Goal: Task Accomplishment & Management: Use online tool/utility

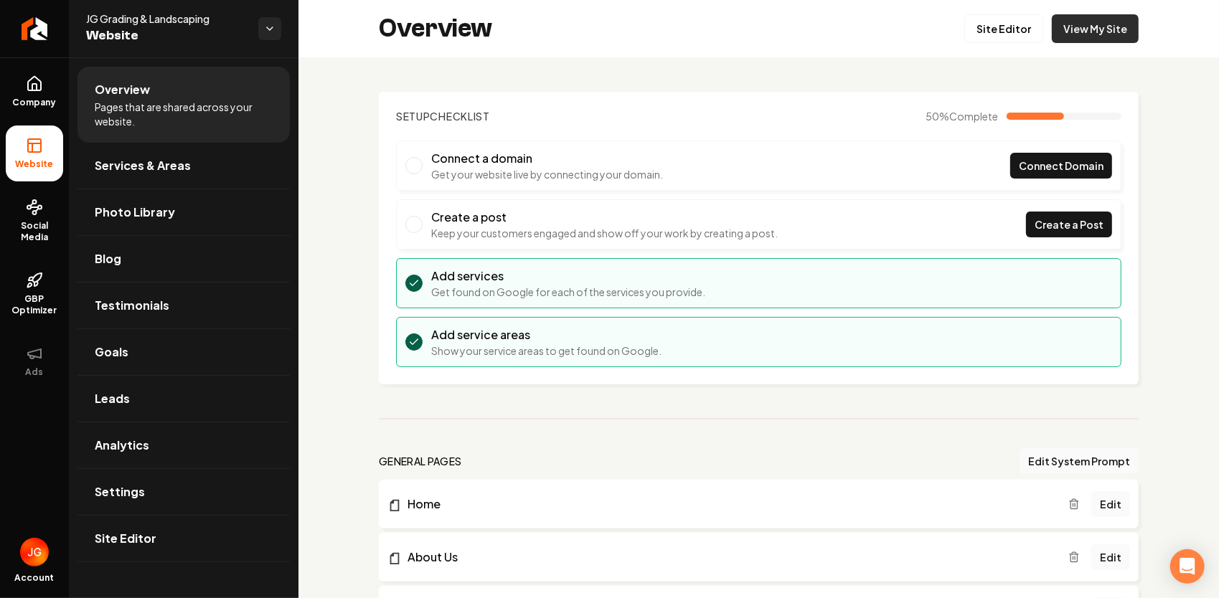
drag, startPoint x: 0, startPoint y: 0, endPoint x: 1085, endPoint y: 27, distance: 1085.8
click at [1085, 27] on link "View My Site" at bounding box center [1095, 28] width 87 height 29
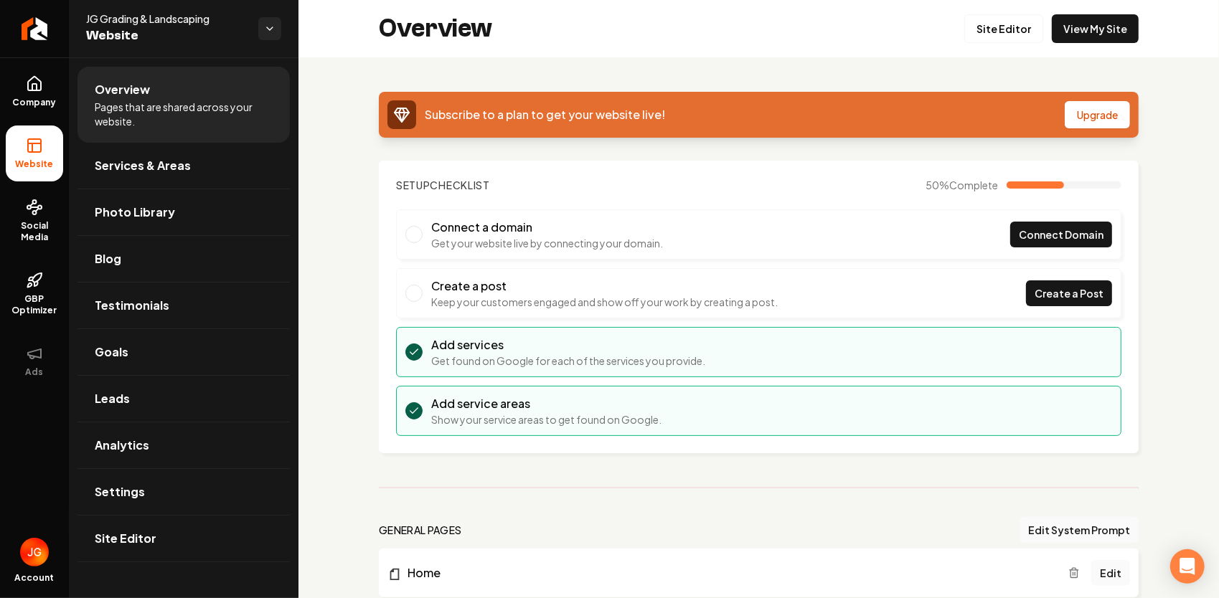
click at [129, 30] on span "Website" at bounding box center [166, 36] width 161 height 20
click at [1094, 39] on div "Overview Site Editor View My Site" at bounding box center [758, 28] width 920 height 57
click at [1096, 34] on link "View My Site" at bounding box center [1095, 28] width 87 height 29
click at [18, 110] on link "Company" at bounding box center [34, 92] width 57 height 56
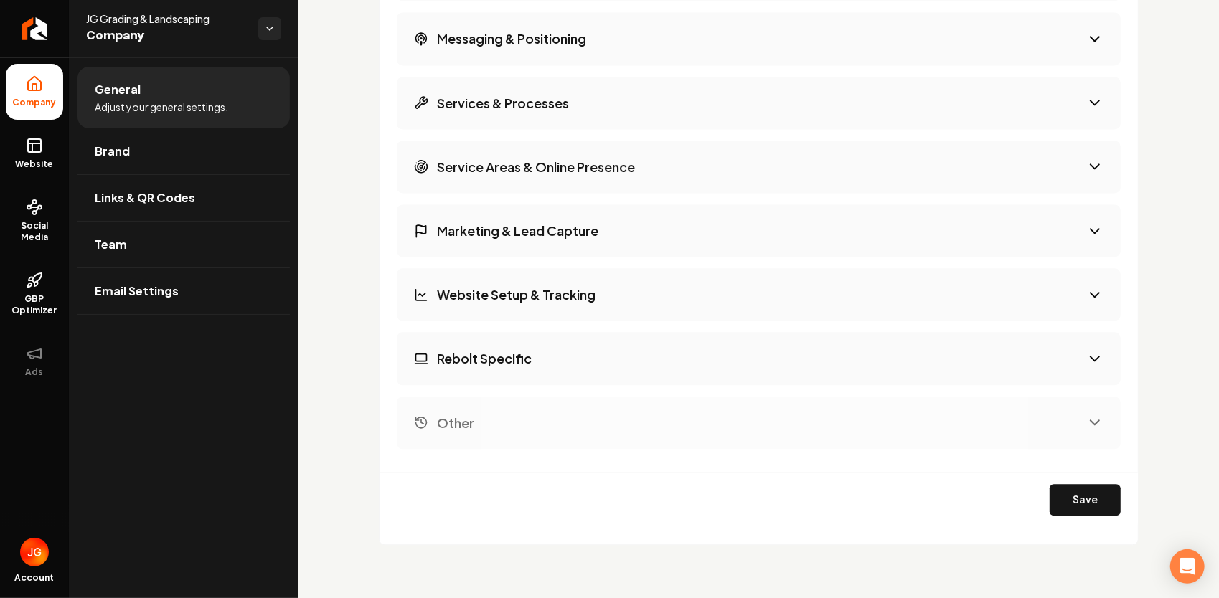
scroll to position [1477, 0]
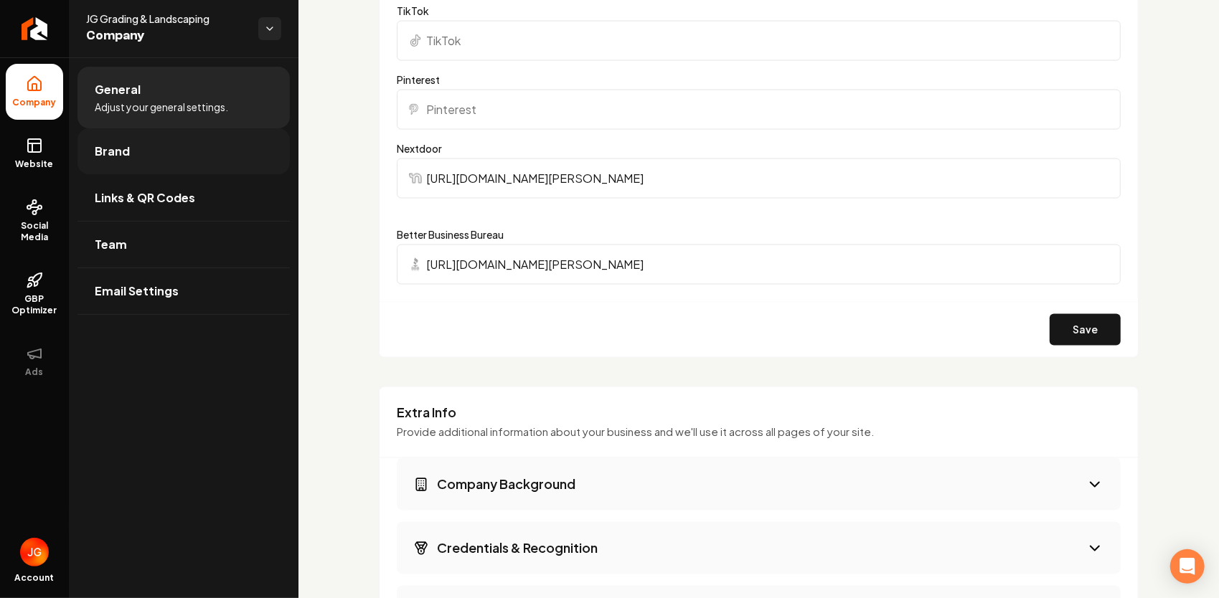
click at [81, 145] on link "Brand" at bounding box center [183, 151] width 212 height 46
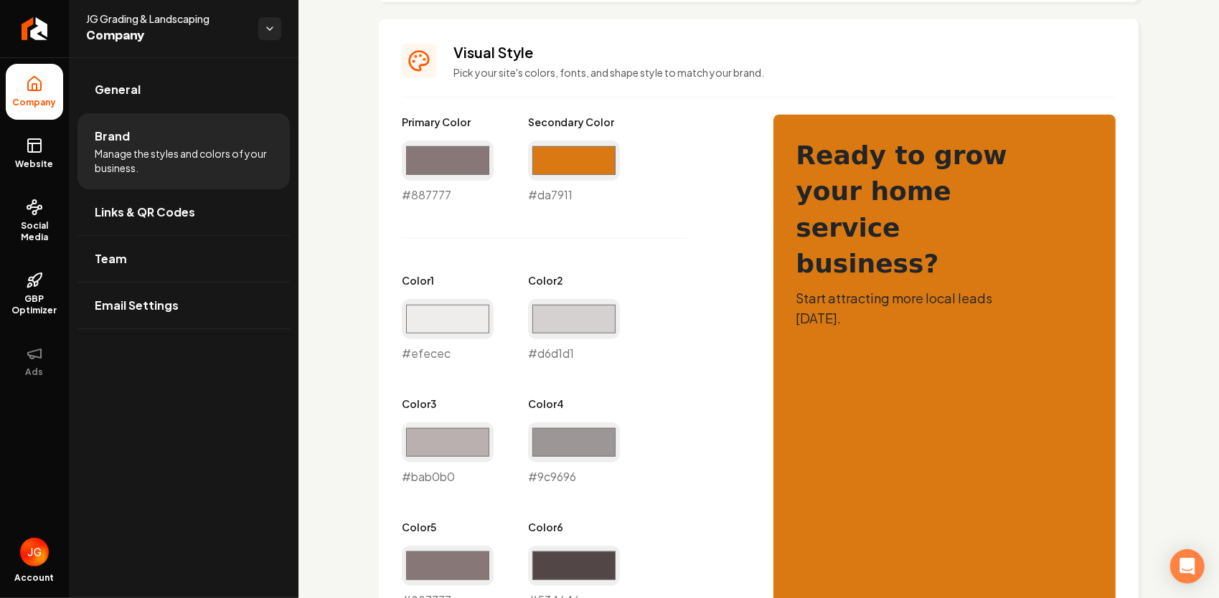
scroll to position [607, 0]
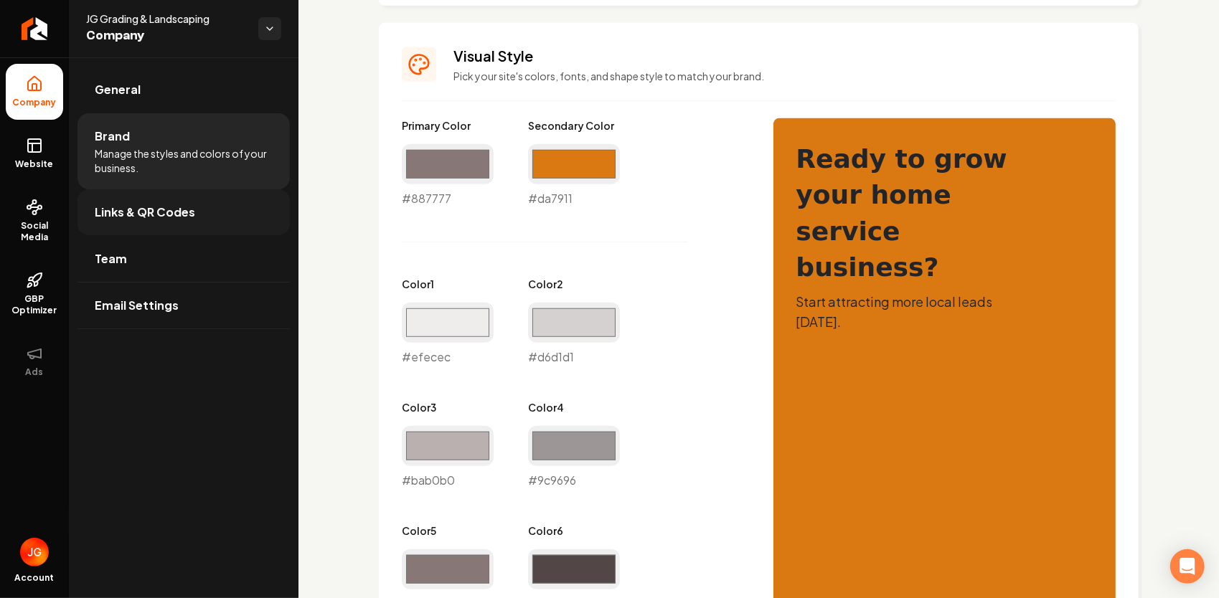
click at [237, 226] on link "Links & QR Codes" at bounding box center [183, 212] width 212 height 46
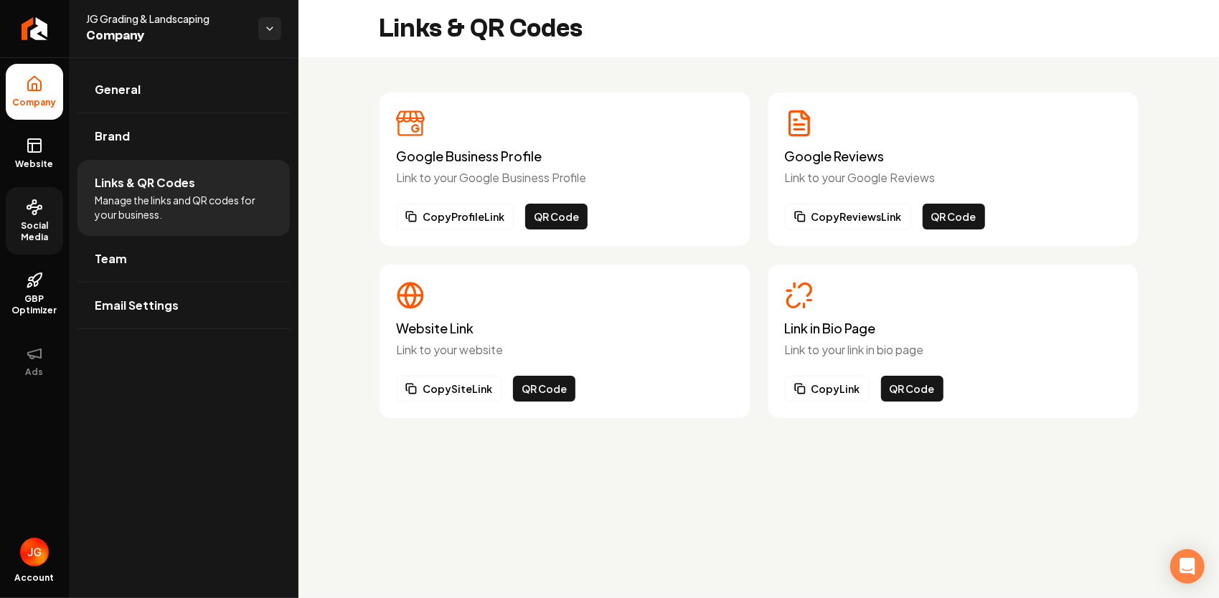
click at [39, 206] on circle at bounding box center [40, 208] width 4 height 4
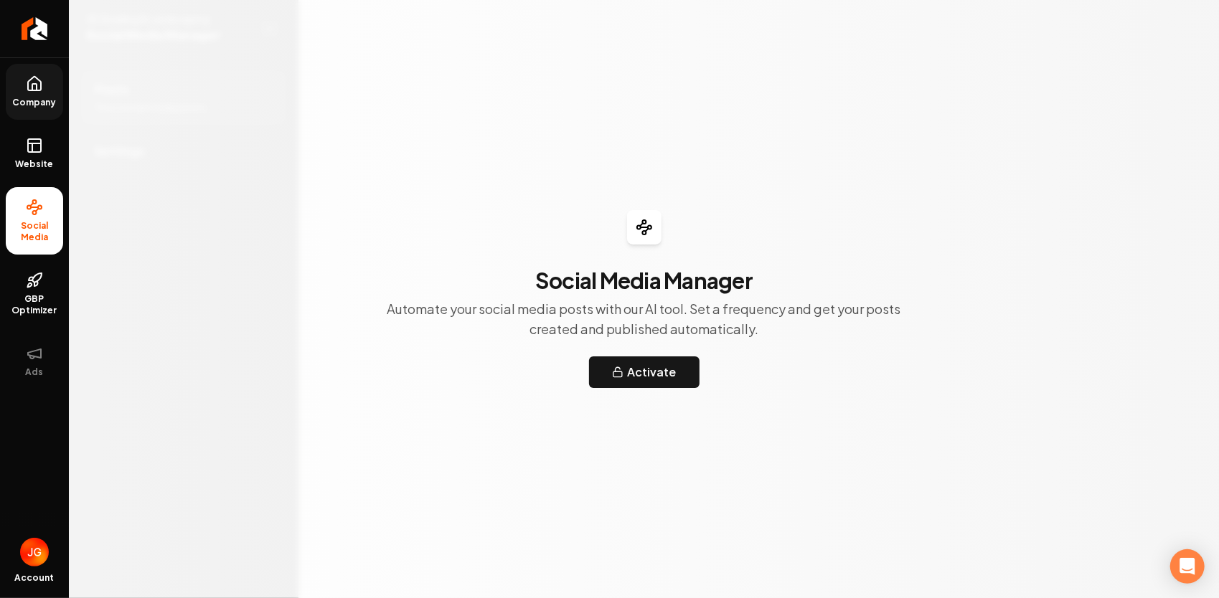
click at [23, 93] on link "Company" at bounding box center [34, 92] width 57 height 56
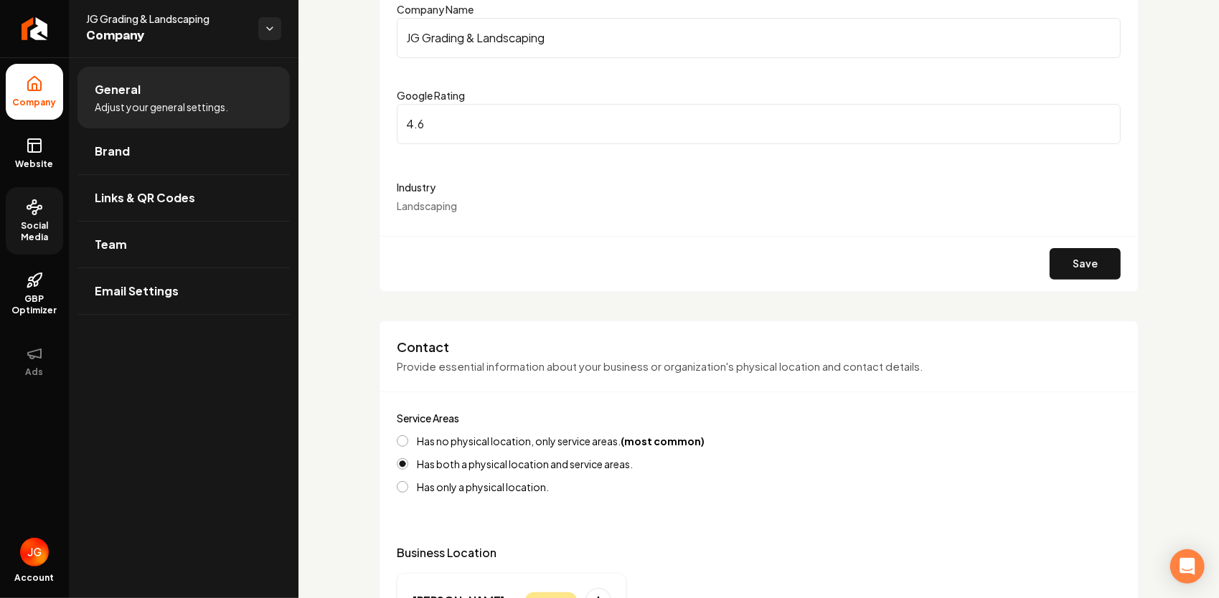
scroll to position [359, 0]
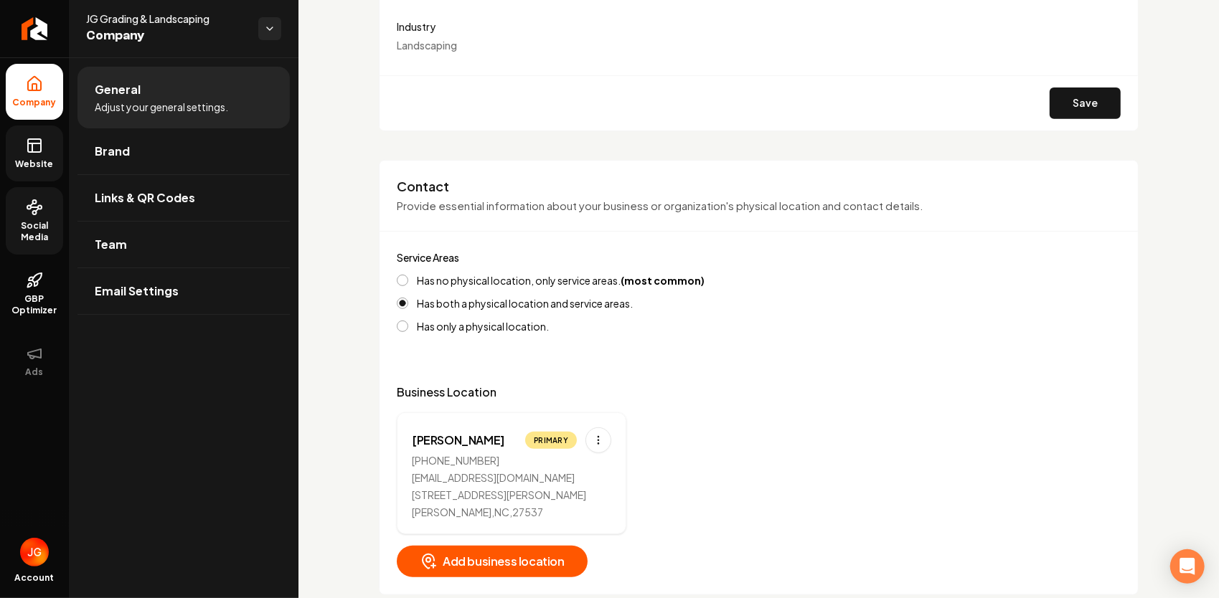
click at [52, 152] on link "Website" at bounding box center [34, 154] width 57 height 56
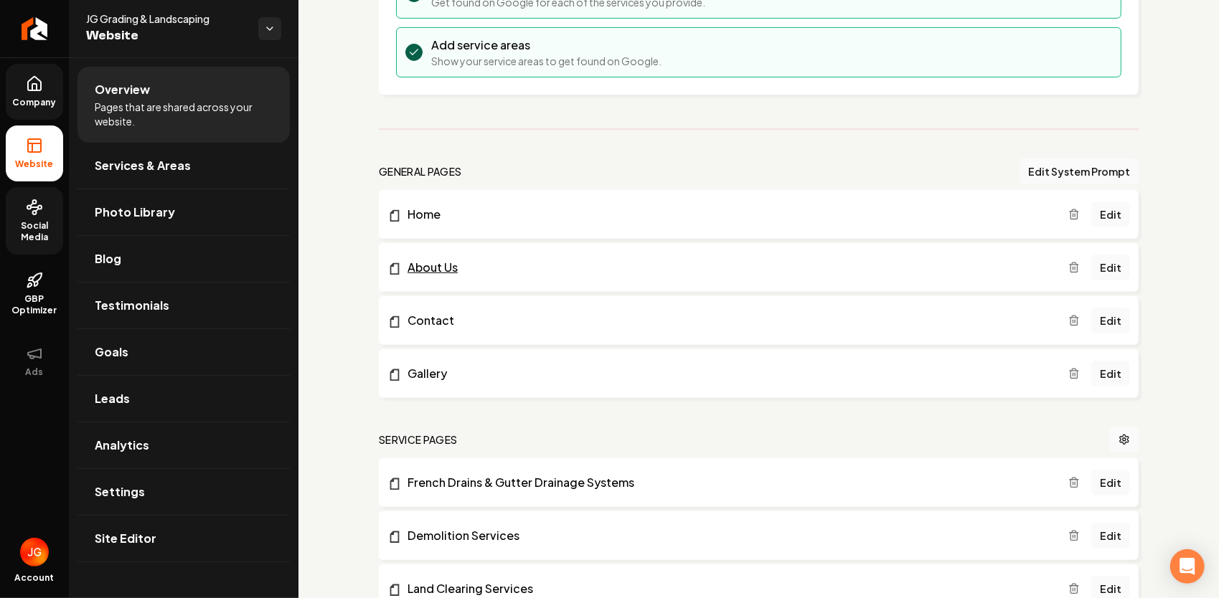
click at [451, 267] on link "About Us" at bounding box center [727, 267] width 681 height 17
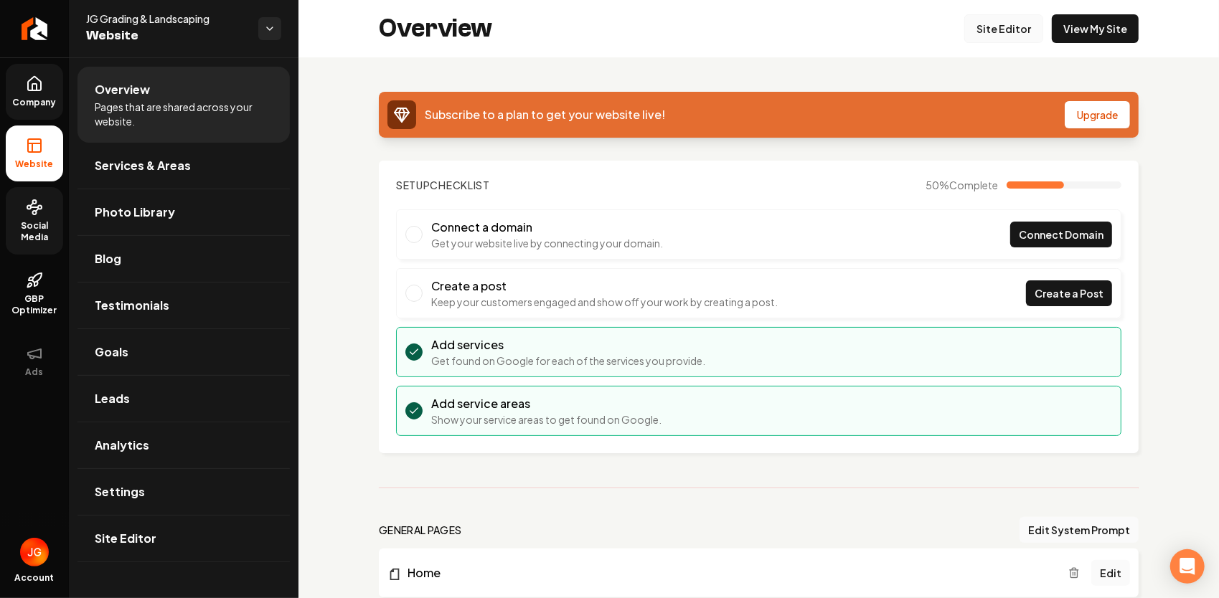
click at [1018, 23] on link "Site Editor" at bounding box center [1003, 28] width 79 height 29
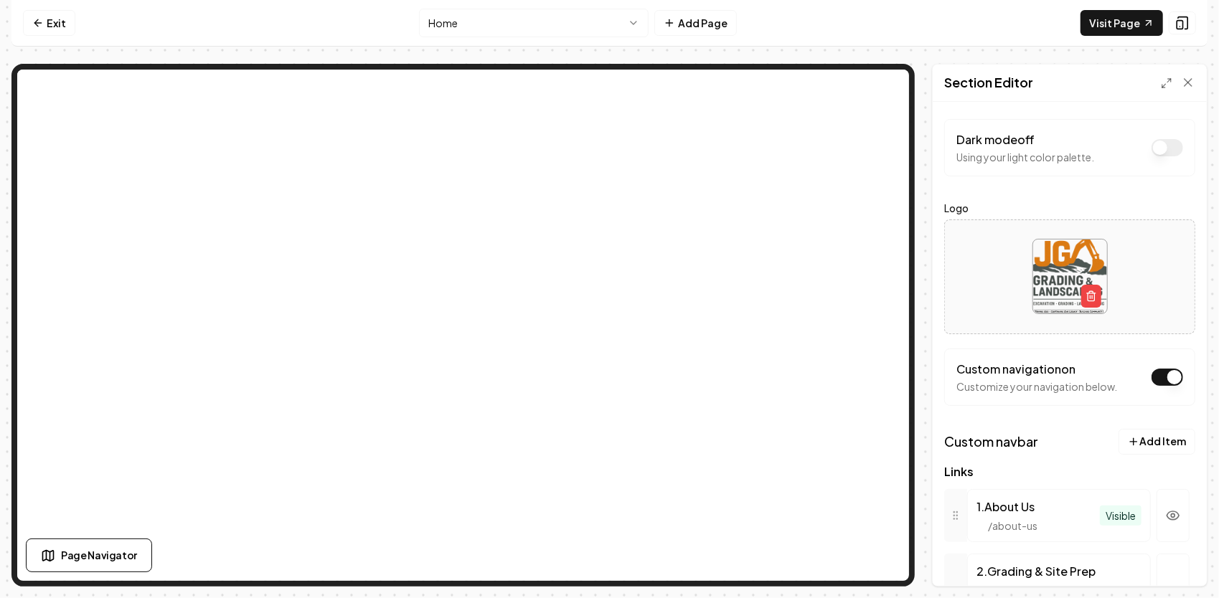
click at [1152, 377] on button "Dark mode off" at bounding box center [1168, 377] width 32 height 17
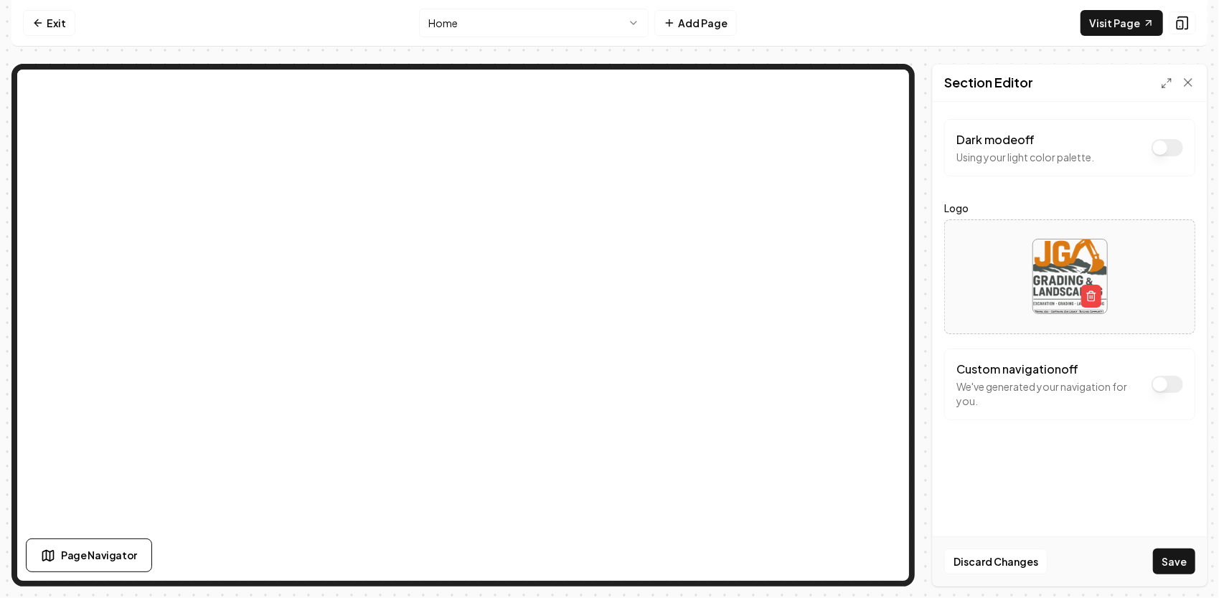
click at [1164, 385] on button "Dark mode off" at bounding box center [1168, 384] width 32 height 17
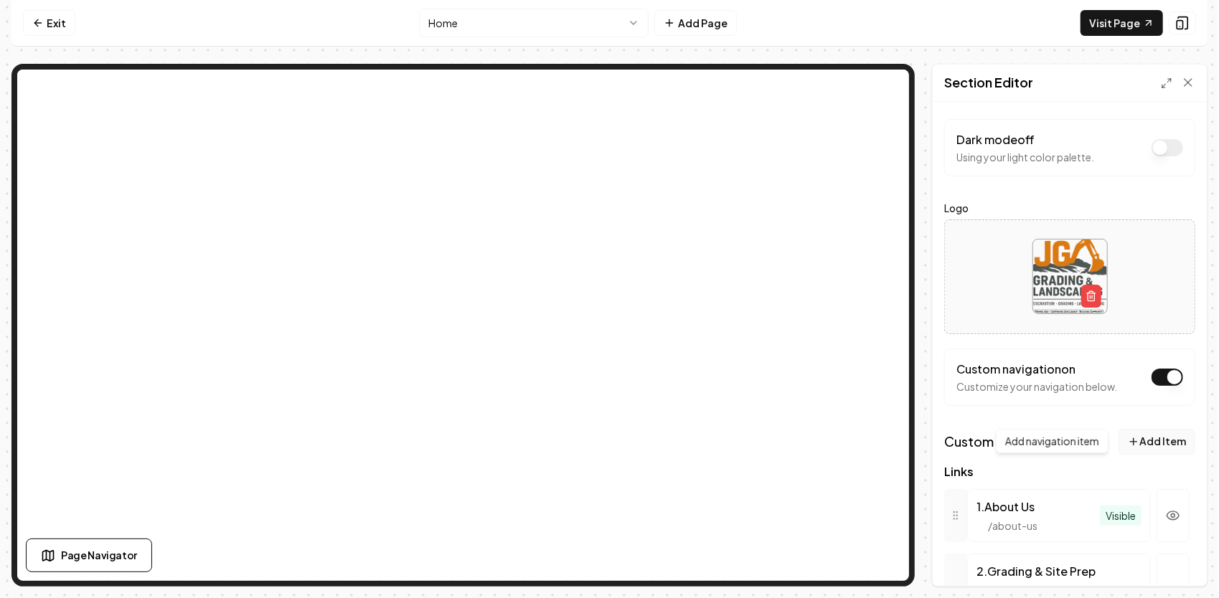
click at [1134, 441] on button "Add Item" at bounding box center [1157, 442] width 77 height 26
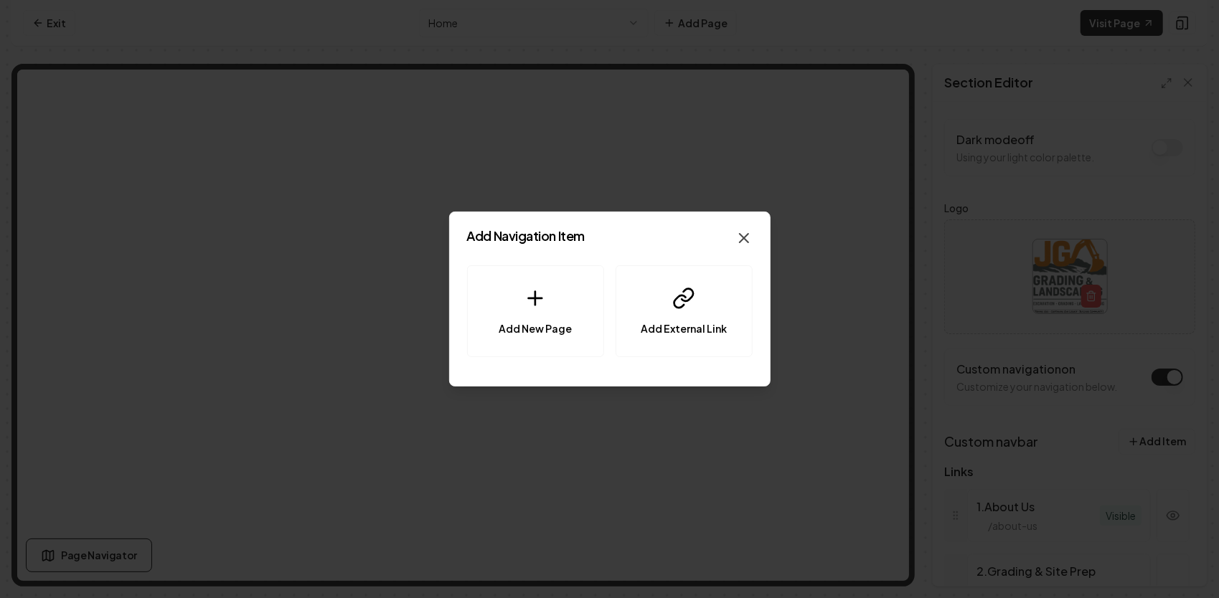
click at [735, 232] on icon "button" at bounding box center [743, 238] width 17 height 17
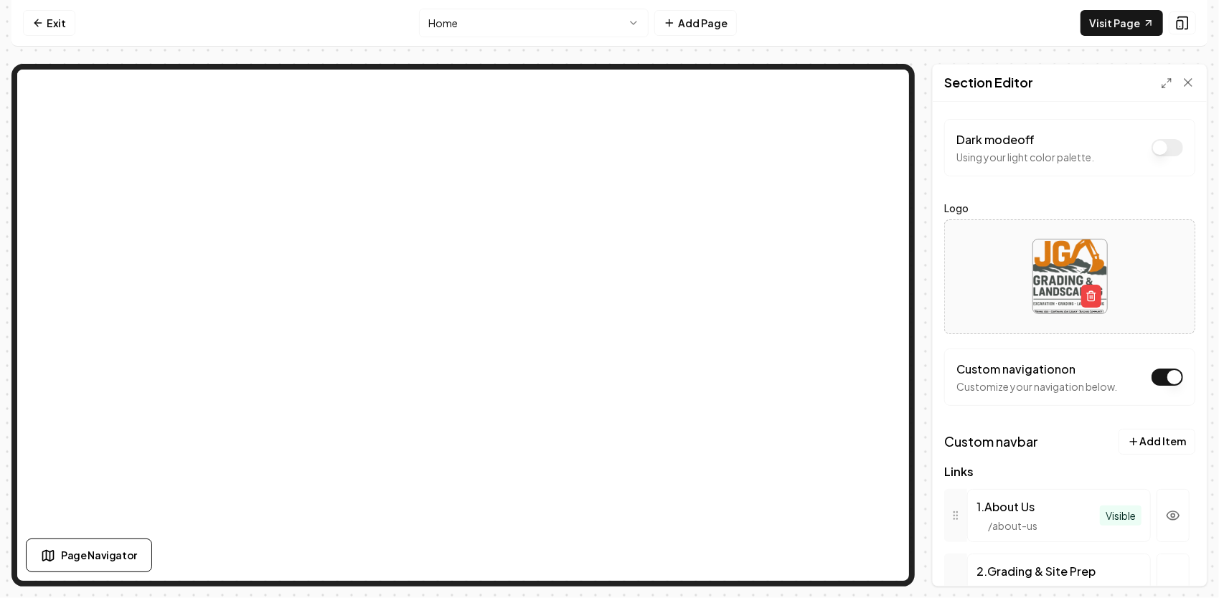
click at [1152, 369] on button "Dark mode off" at bounding box center [1168, 377] width 32 height 17
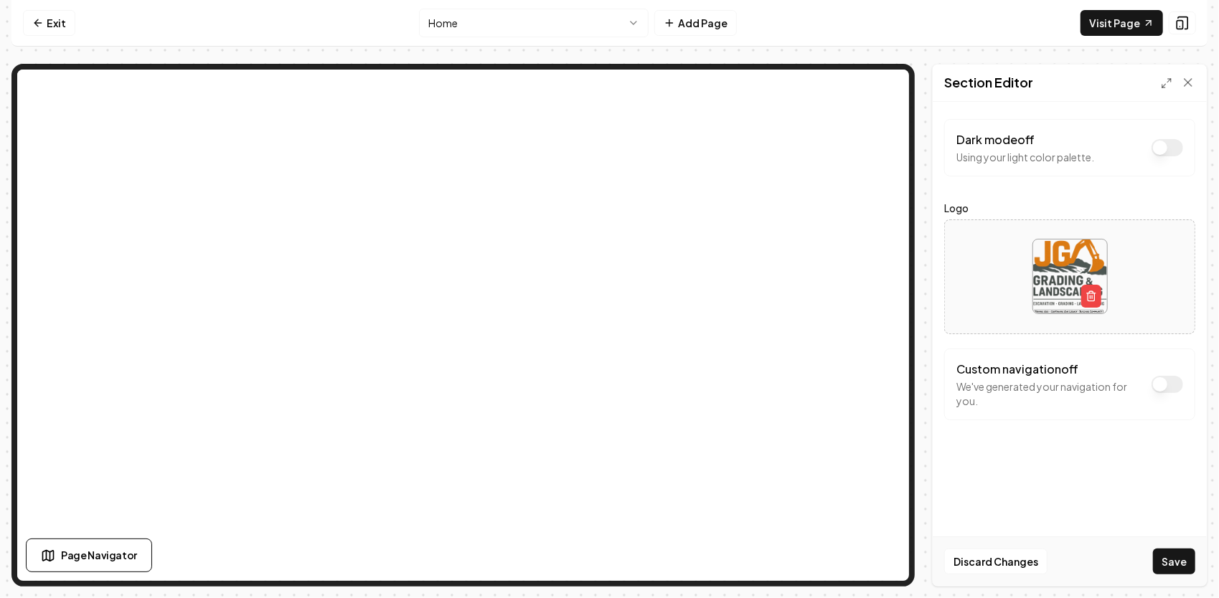
click at [1181, 562] on button "Save" at bounding box center [1174, 562] width 42 height 26
click at [1145, 24] on icon at bounding box center [1148, 22] width 11 height 11
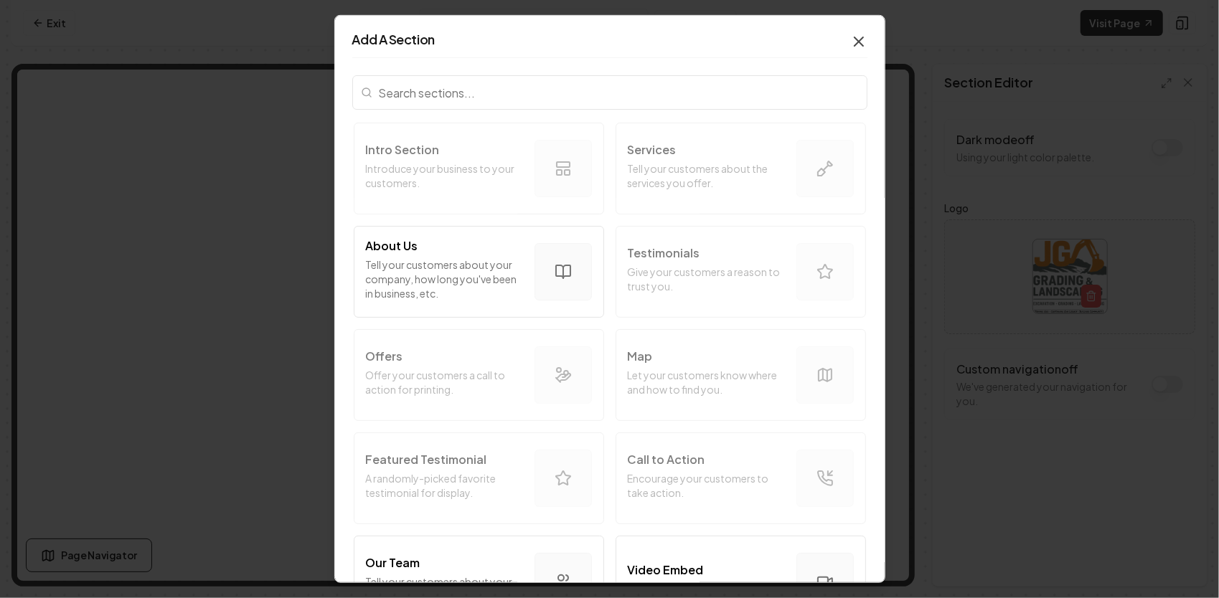
click at [850, 47] on icon "button" at bounding box center [858, 41] width 17 height 17
